Goal: Task Accomplishment & Management: Manage account settings

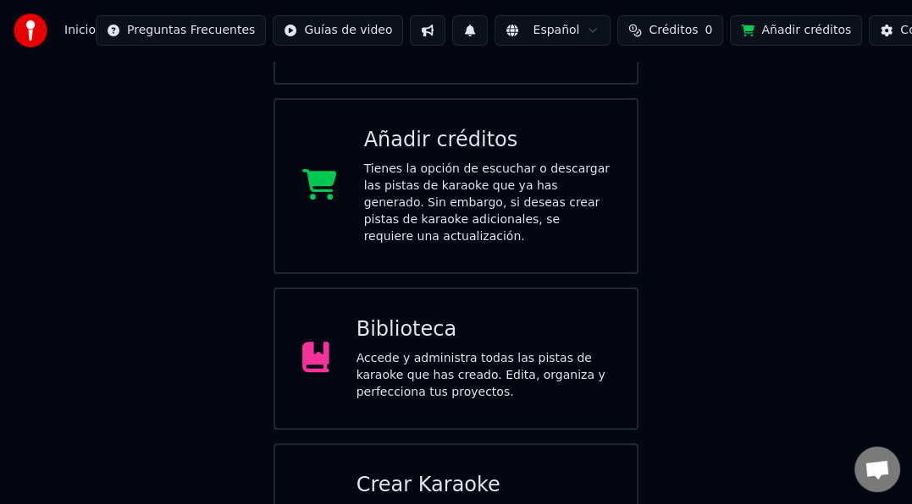
scroll to position [177, 0]
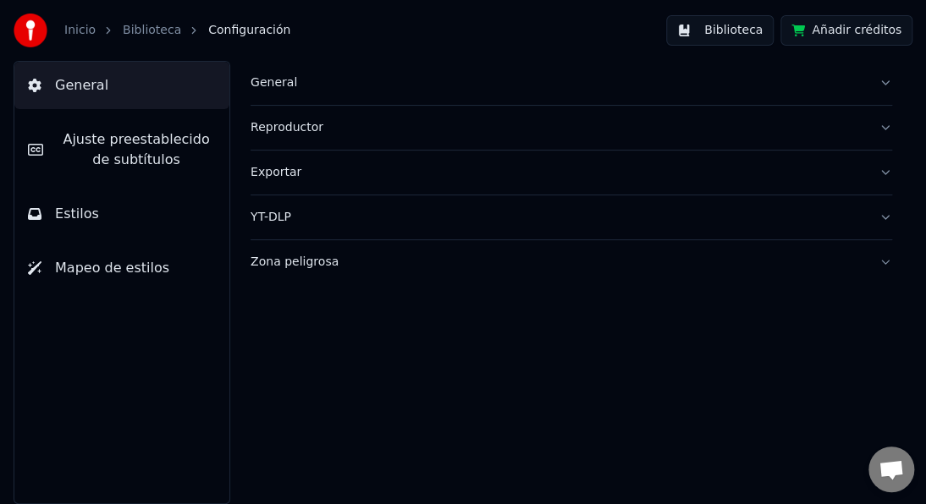
click at [765, 28] on button "Biblioteca" at bounding box center [719, 30] width 107 height 30
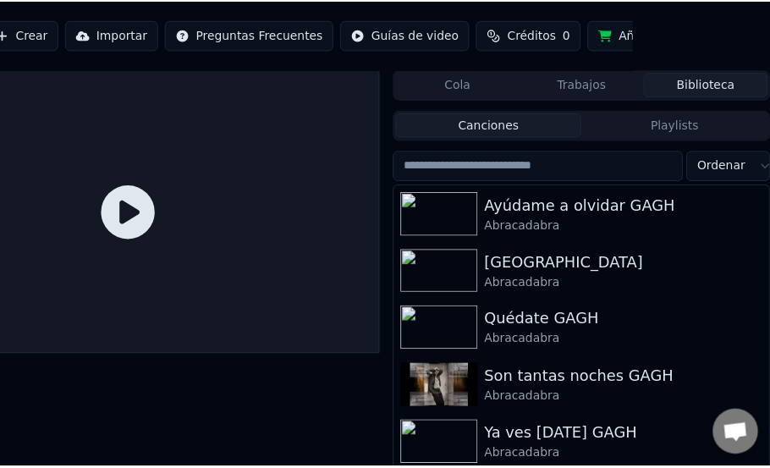
scroll to position [0, 136]
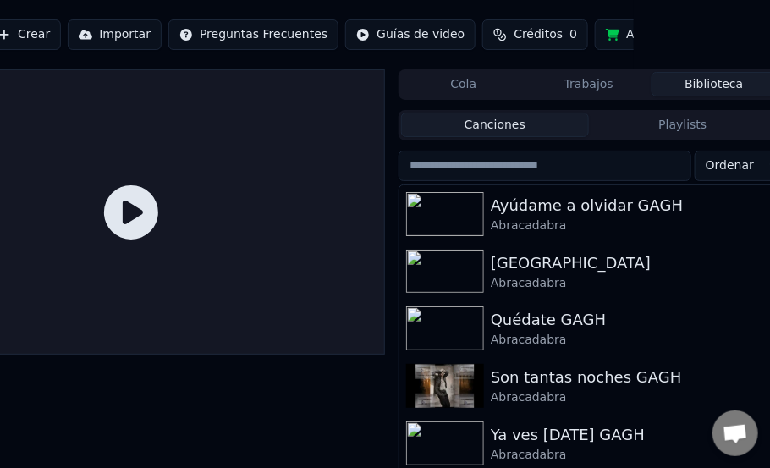
drag, startPoint x: 643, startPoint y: 0, endPoint x: 469, endPoint y: 5, distance: 174.4
click at [468, 6] on html "Inicio Biblioteca Crear Importar Preguntas Frecuentes Guías de video Créditos 0…" at bounding box center [249, 234] width 770 height 468
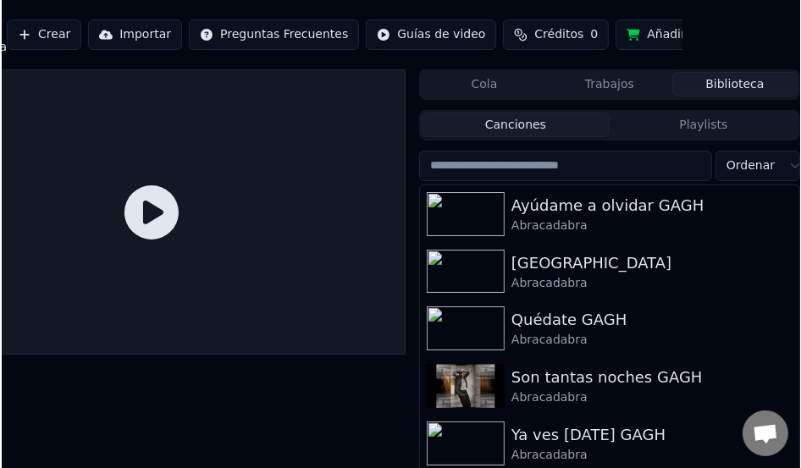
scroll to position [0, 115]
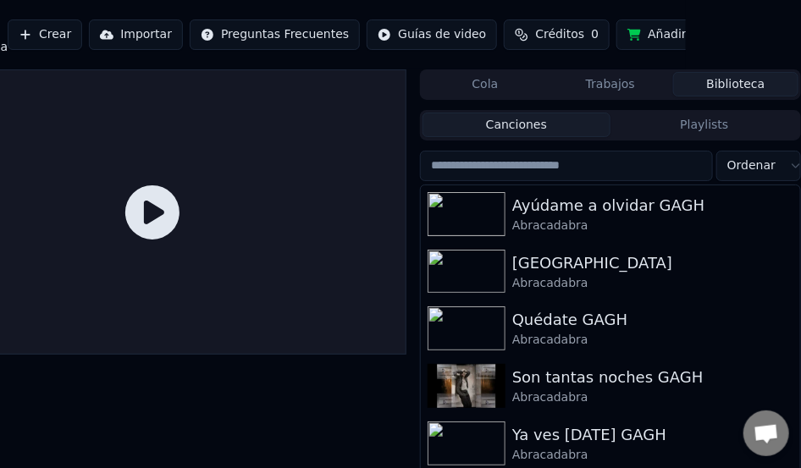
click at [750, 80] on button "Biblioteca" at bounding box center [735, 84] width 125 height 25
click at [730, 85] on button "Biblioteca" at bounding box center [735, 84] width 125 height 25
click at [606, 84] on button "Trabajos" at bounding box center [610, 84] width 125 height 25
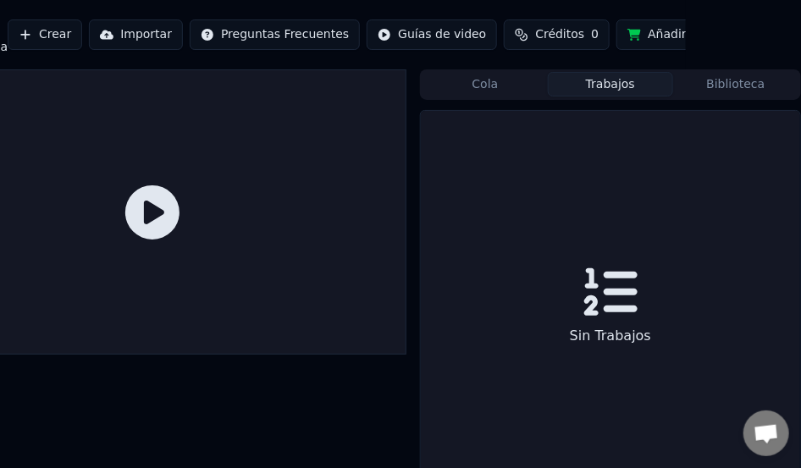
click at [482, 86] on button "Cola" at bounding box center [484, 84] width 125 height 25
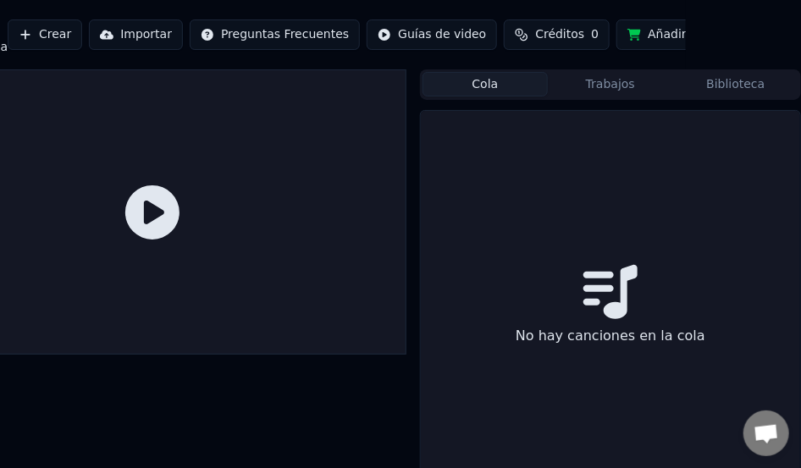
click at [719, 88] on button "Biblioteca" at bounding box center [735, 84] width 125 height 25
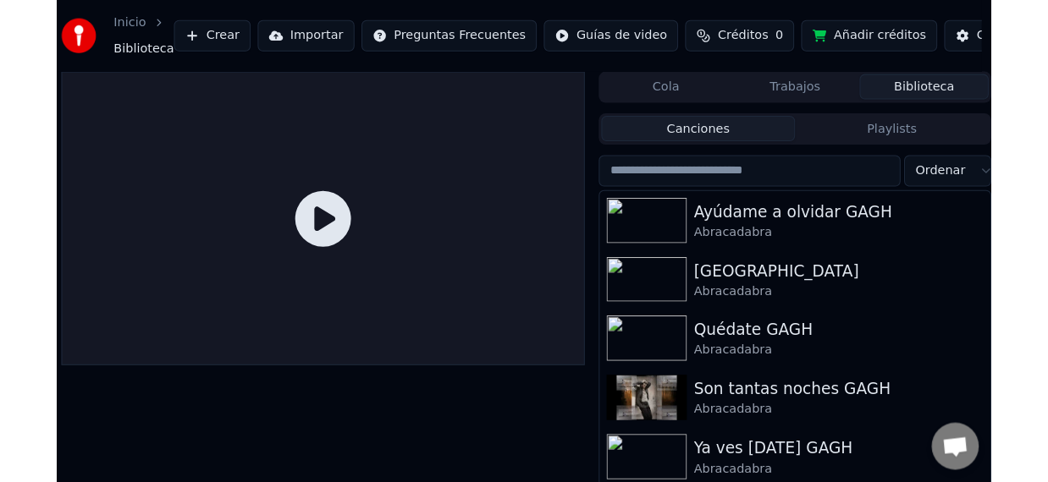
scroll to position [0, 0]
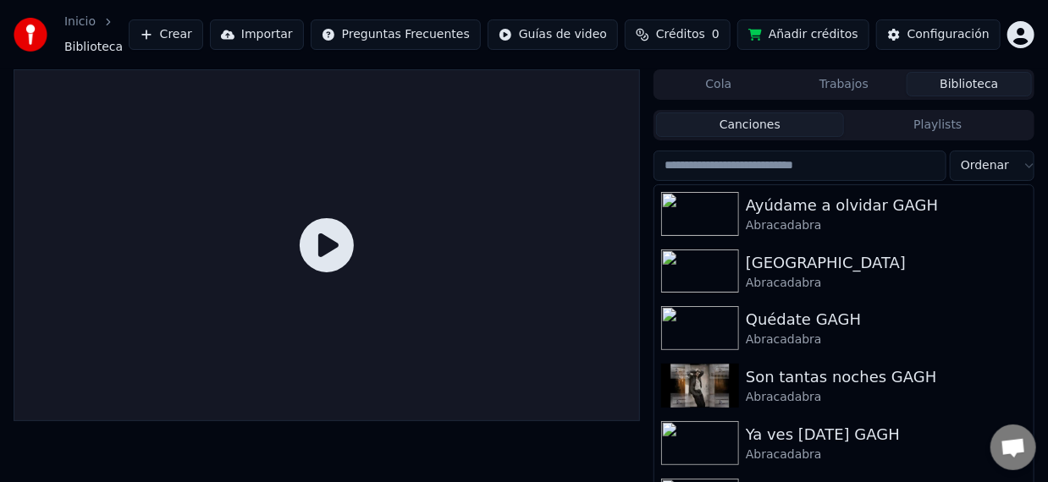
click at [925, 28] on html "Inicio Biblioteca Crear Importar Preguntas Frecuentes Guías de video Créditos 0…" at bounding box center [524, 241] width 1048 height 482
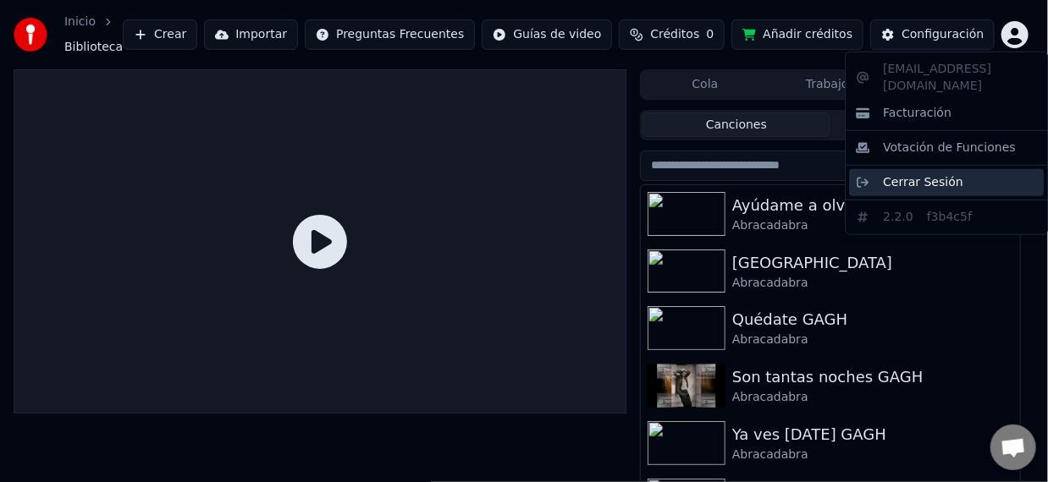
click at [925, 174] on span "Cerrar Sesión" at bounding box center [923, 182] width 80 height 17
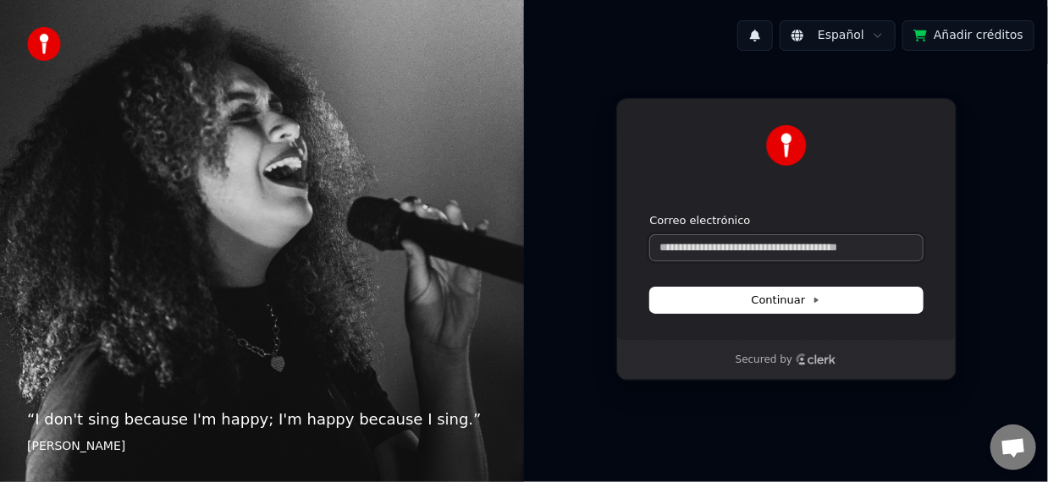
click at [832, 249] on input "Correo electrónico" at bounding box center [786, 247] width 273 height 25
paste input "**********"
click at [808, 298] on span "Continuar" at bounding box center [786, 300] width 69 height 15
type input "**********"
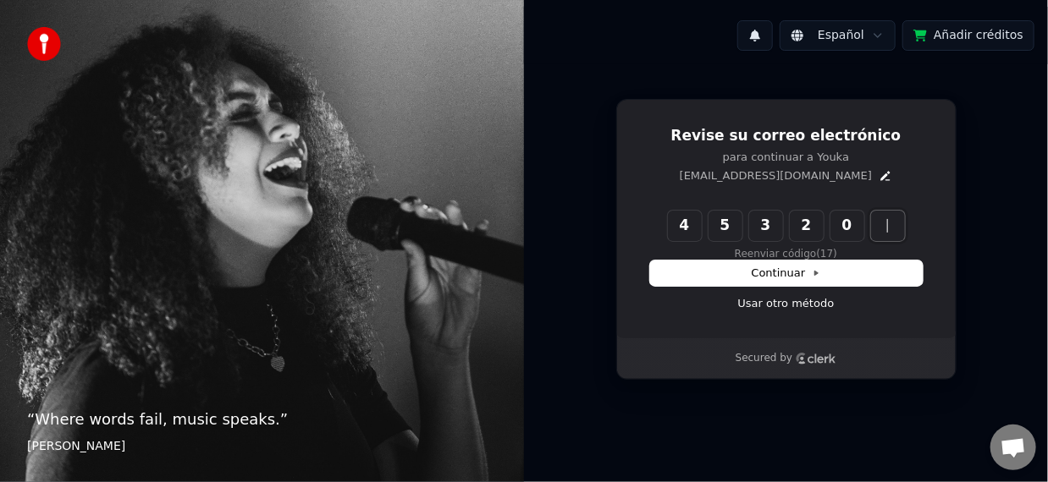
type input "******"
